Goal: Information Seeking & Learning: Learn about a topic

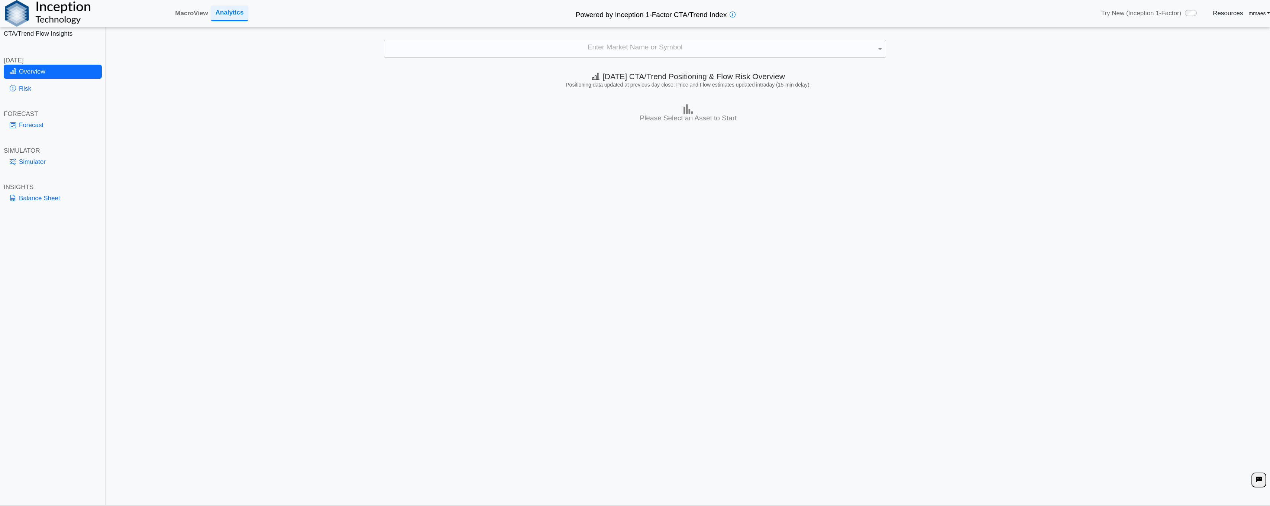
scroll to position [2, 0]
click at [555, 43] on div "Enter Market Name or Symbol" at bounding box center [634, 48] width 501 height 17
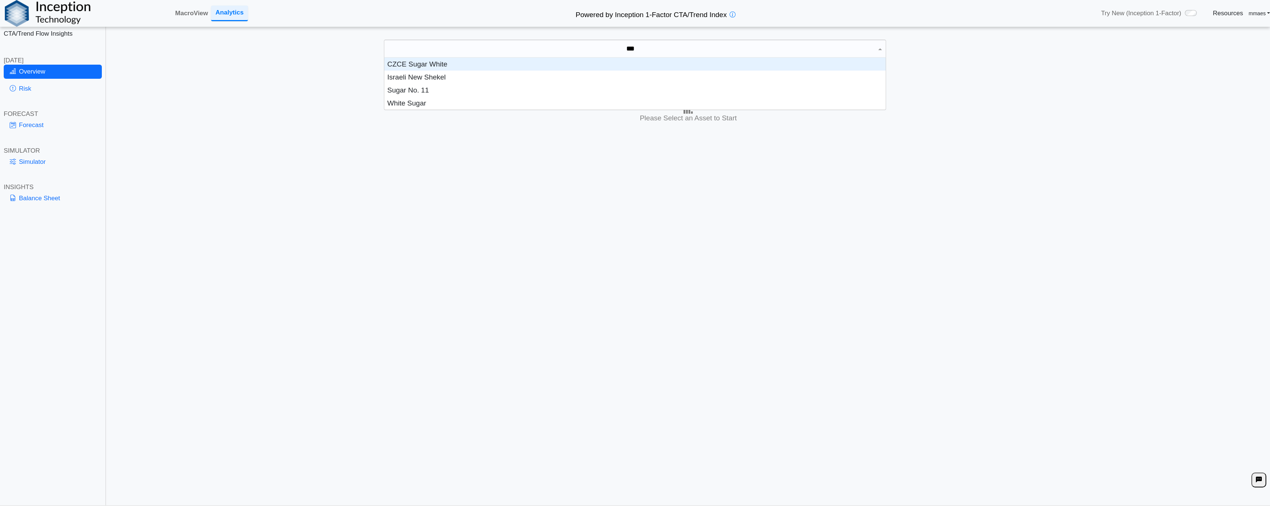
scroll to position [33, 496]
type input "*****"
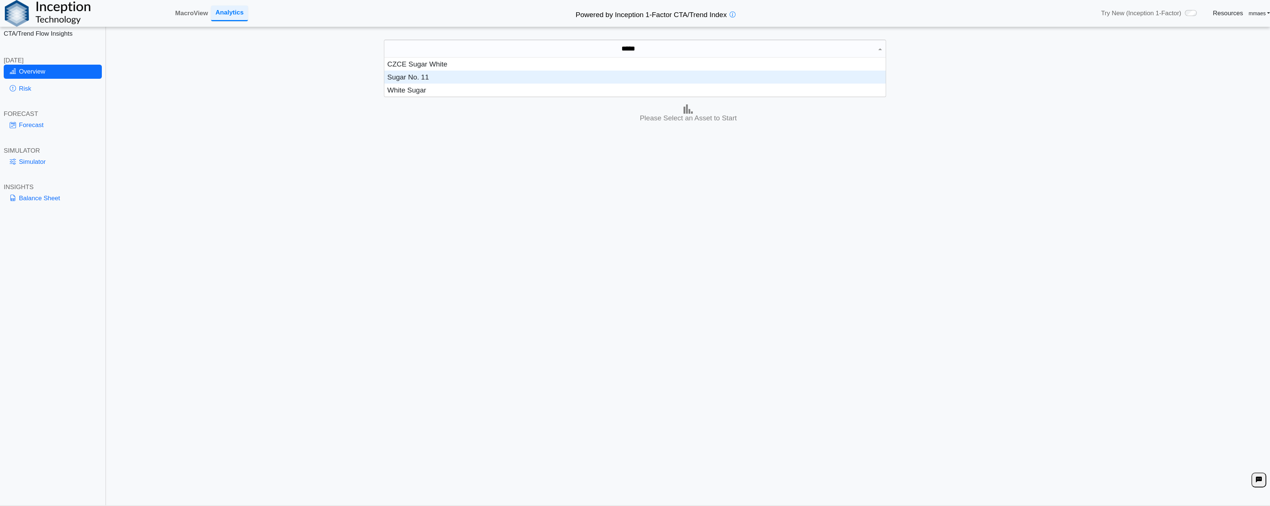
click at [443, 78] on div "Sugar No. 11" at bounding box center [634, 77] width 501 height 13
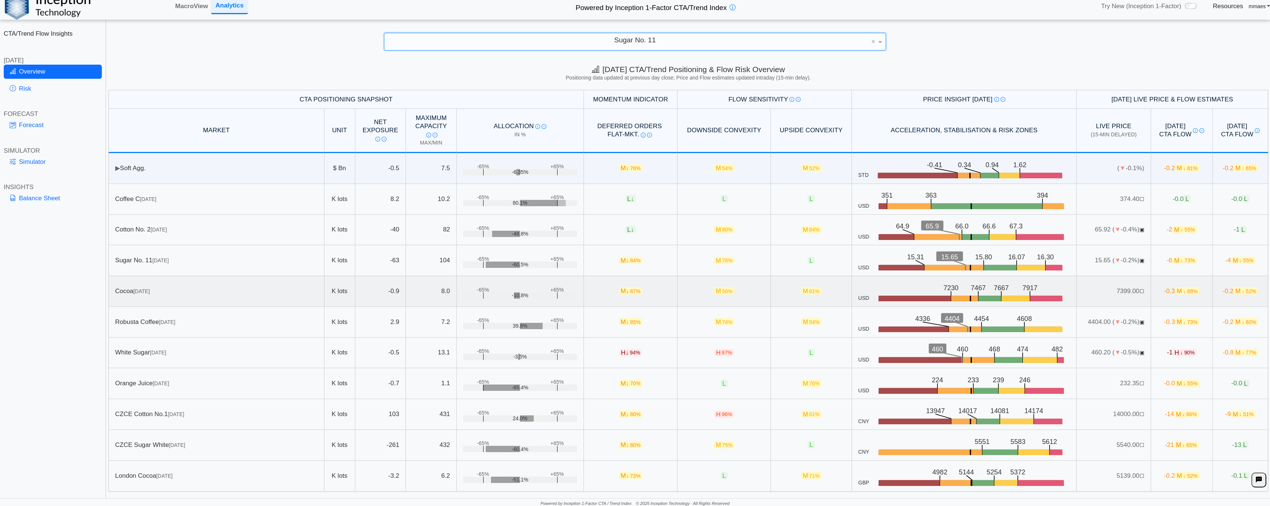
scroll to position [9, 0]
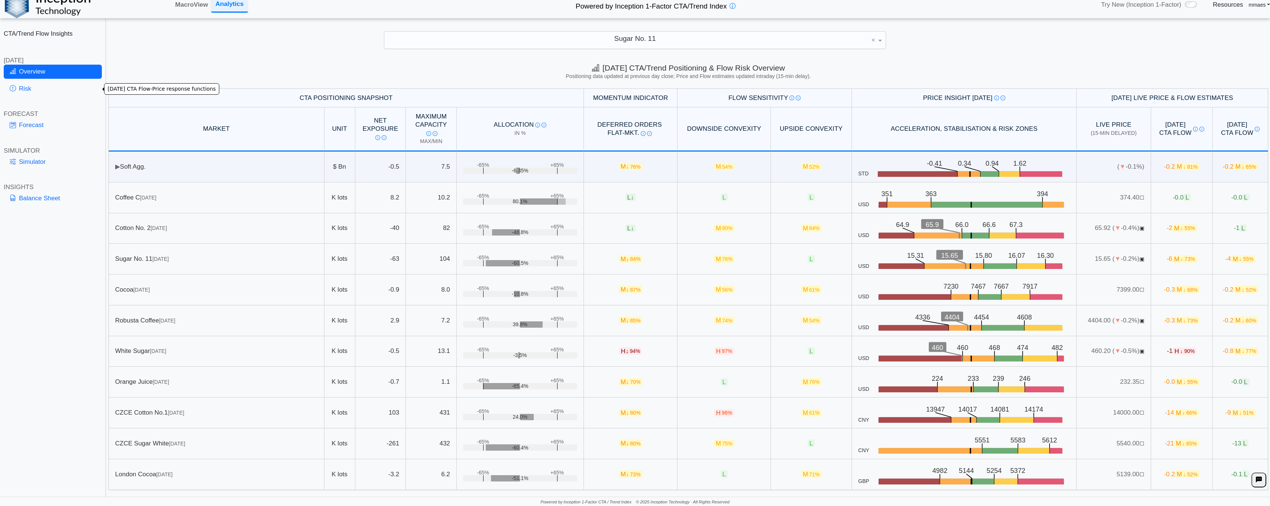
click at [64, 89] on link "Risk" at bounding box center [53, 89] width 98 height 14
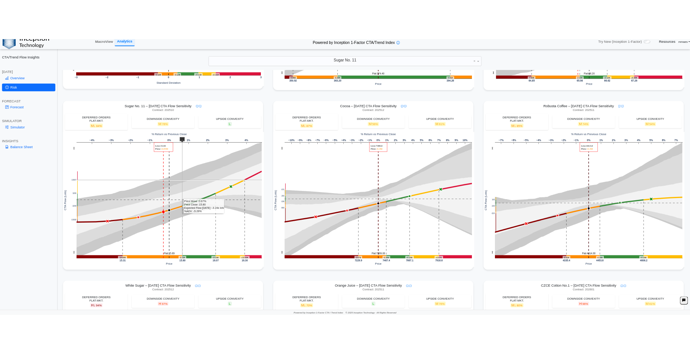
scroll to position [335, 0]
